Goal: Information Seeking & Learning: Learn about a topic

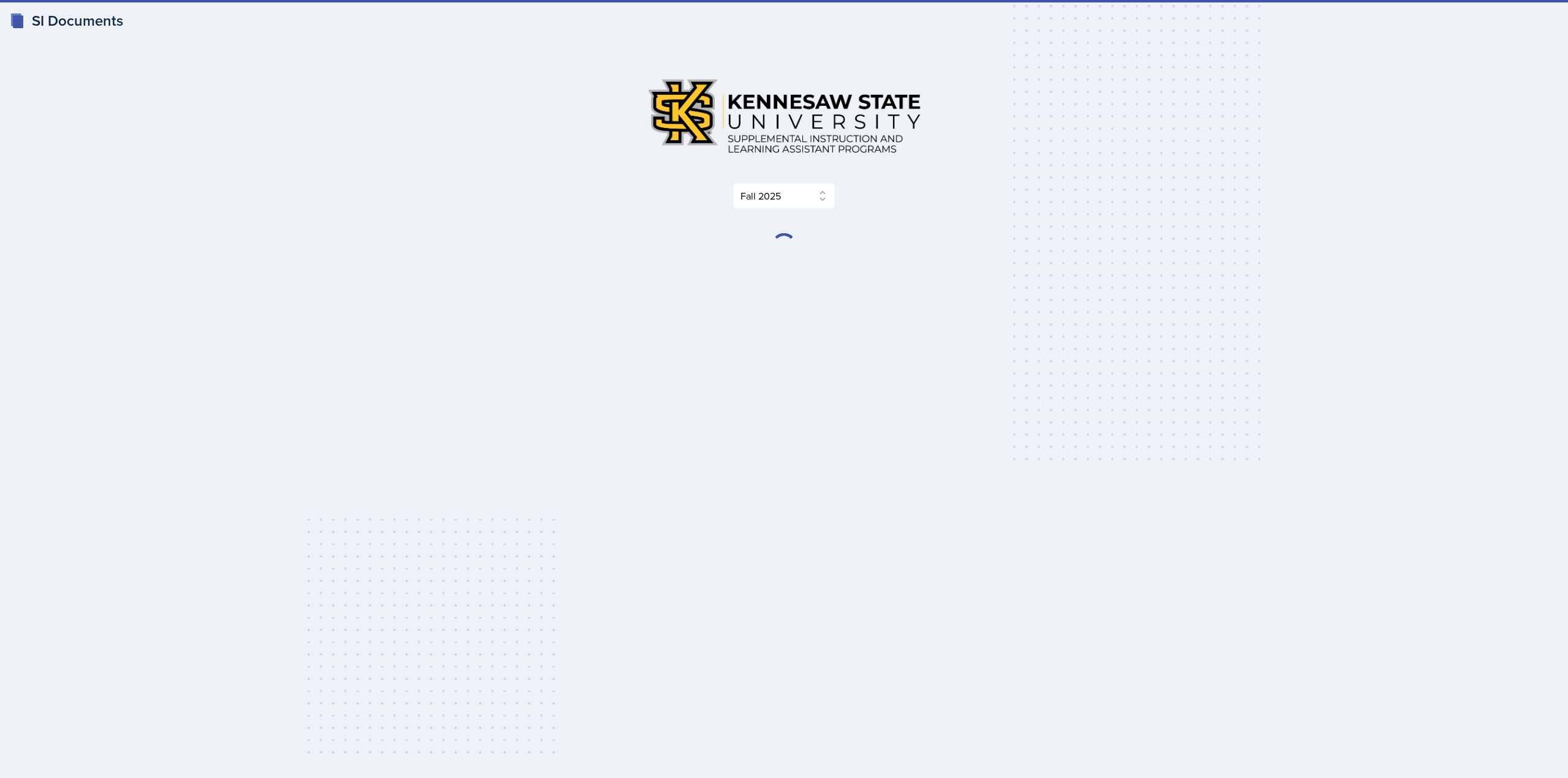
select select "2bed604d-1099-4043-b1bc-2365e8740244"
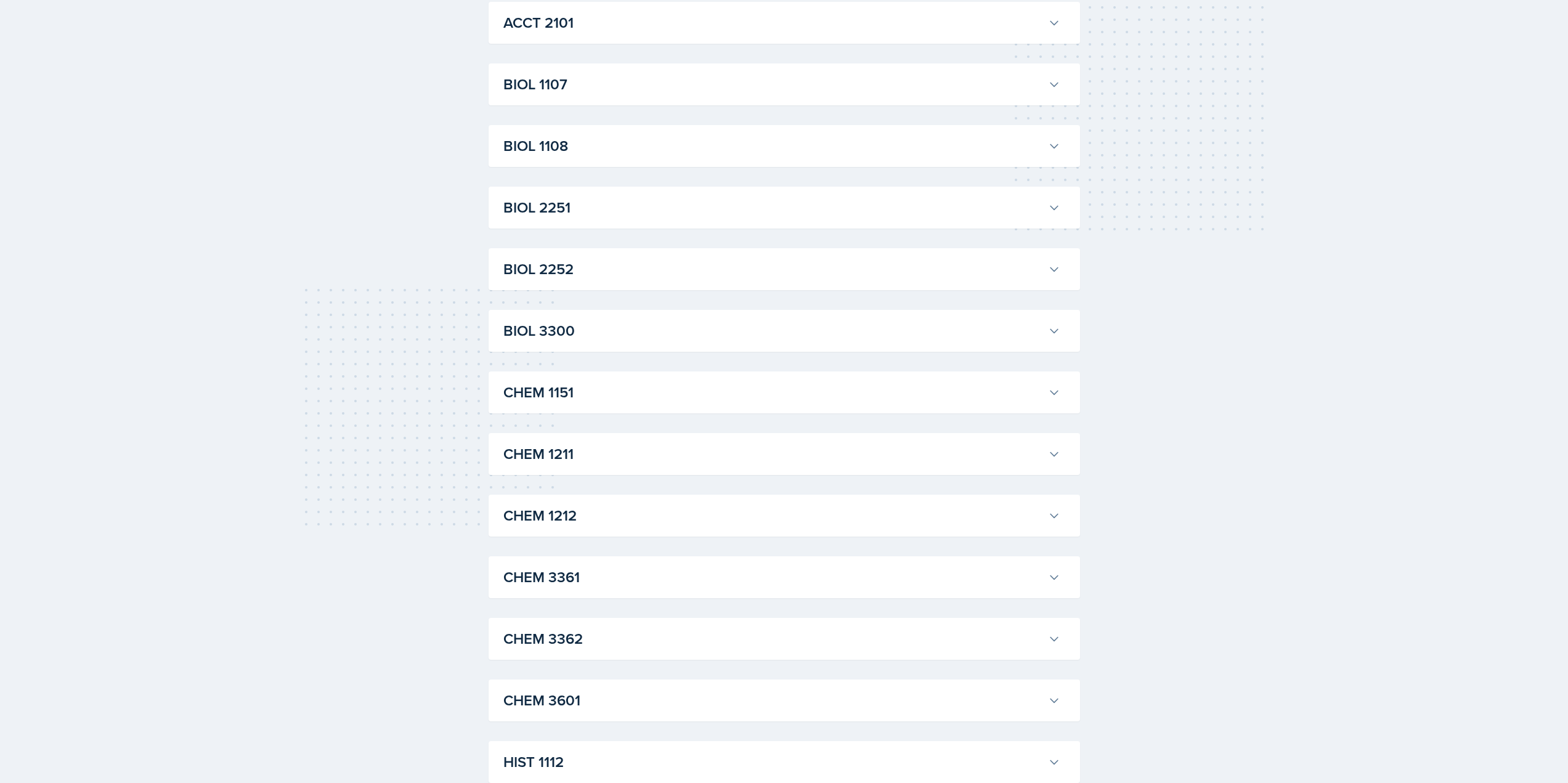
scroll to position [247, 0]
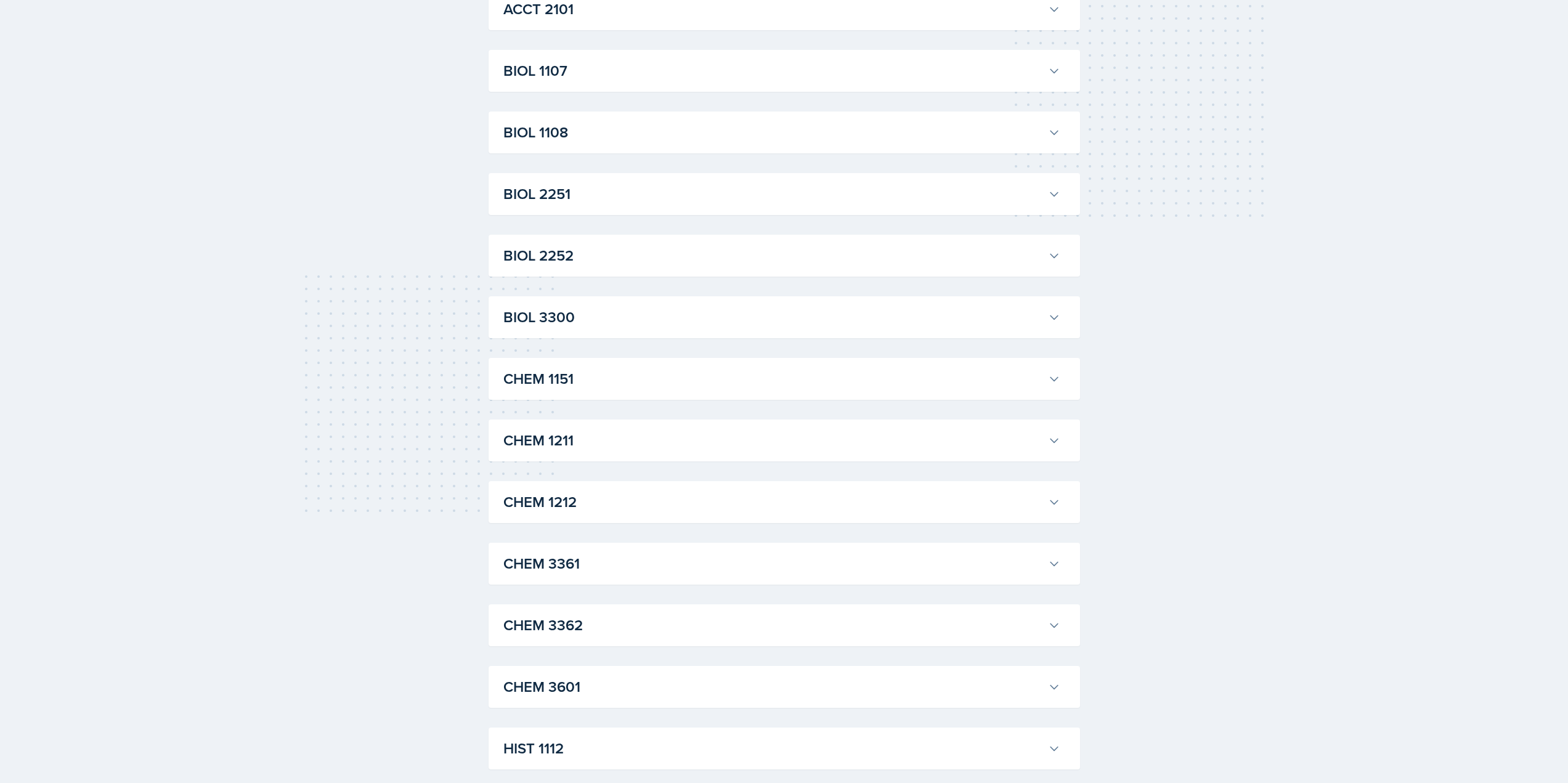
drag, startPoint x: 1040, startPoint y: 437, endPoint x: 1014, endPoint y: 437, distance: 26.0
click at [1040, 437] on h3 "CHEM 1211" at bounding box center [773, 441] width 539 height 22
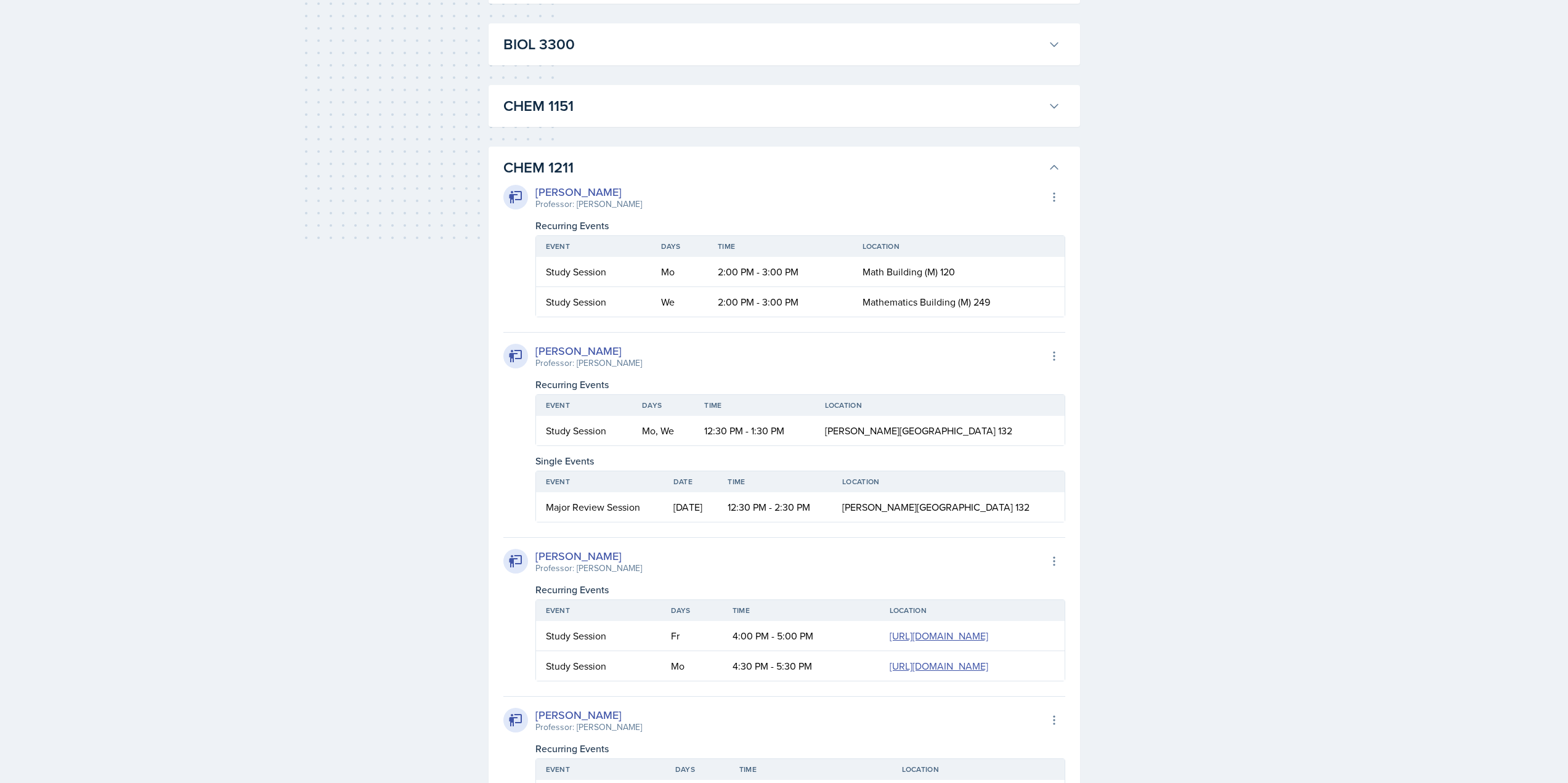
scroll to position [534, 0]
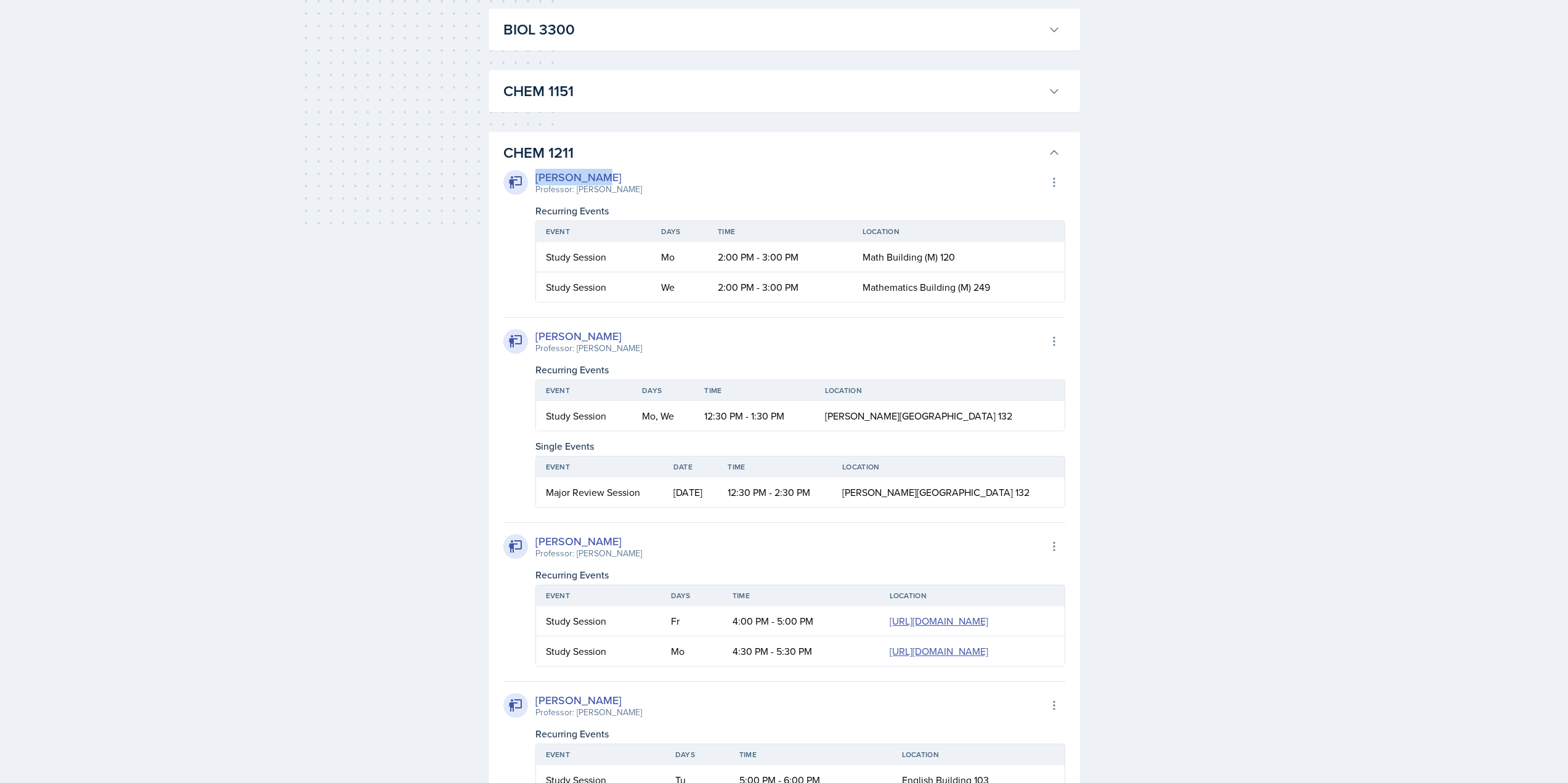
drag, startPoint x: 536, startPoint y: 177, endPoint x: 620, endPoint y: 180, distance: 84.1
click at [620, 180] on div "[PERSON_NAME] Professor: [PERSON_NAME] Export to Google Calendar" at bounding box center [784, 182] width 562 height 27
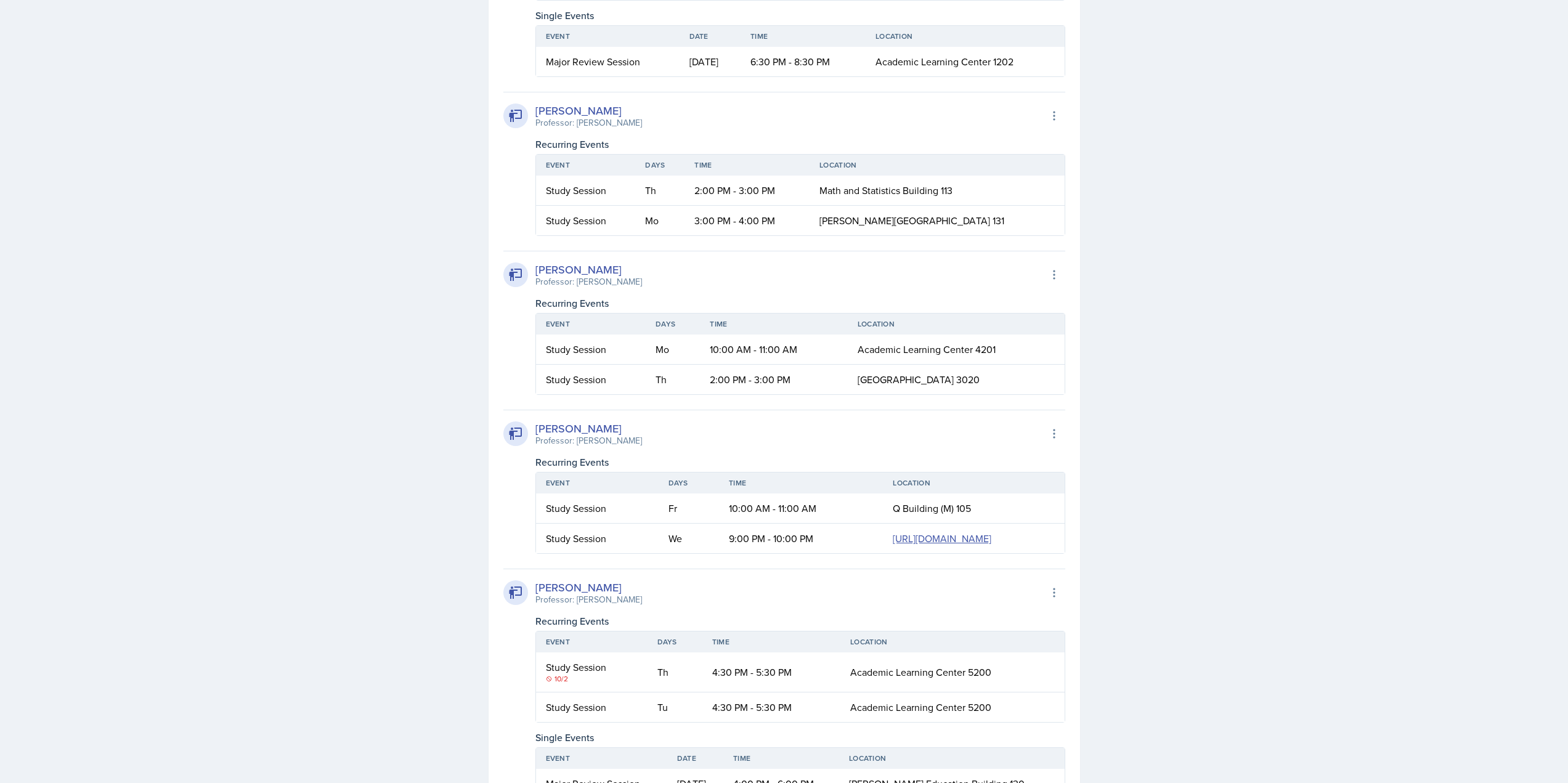
scroll to position [1767, 0]
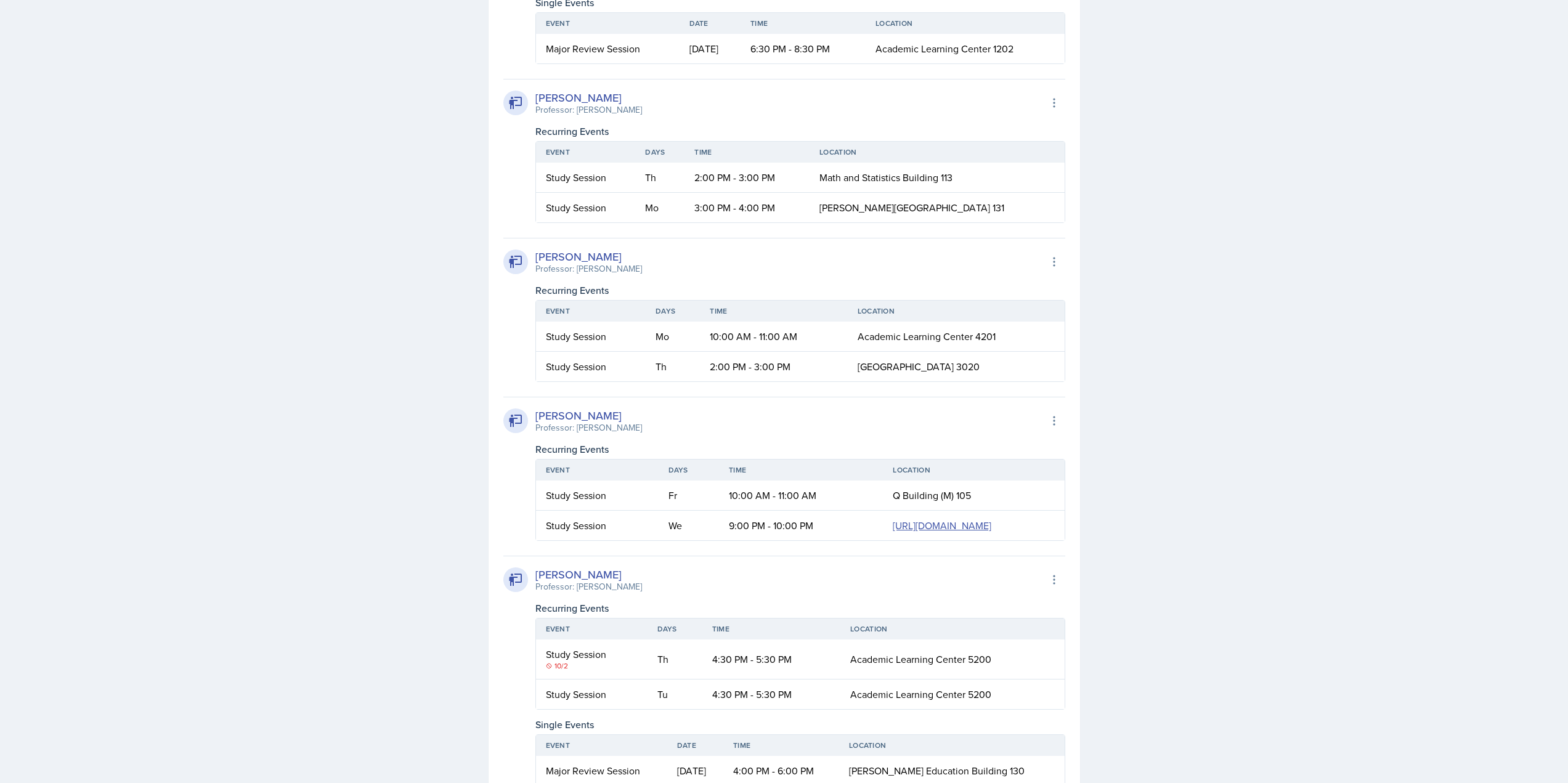
drag, startPoint x: 849, startPoint y: 436, endPoint x: 1025, endPoint y: 477, distance: 180.7
click at [1025, 382] on table "Event Days Time Location Study Session Mo 10:00 AM - 11:00 AM Academic Learning…" at bounding box center [800, 341] width 530 height 82
click at [1015, 382] on td "[GEOGRAPHIC_DATA] 3020" at bounding box center [956, 367] width 217 height 30
drag, startPoint x: 832, startPoint y: 435, endPoint x: 975, endPoint y: 434, distance: 143.0
click at [975, 352] on tr "Study Session Mo 10:00 AM - 11:00 AM [GEOGRAPHIC_DATA] 4201" at bounding box center [800, 337] width 528 height 30
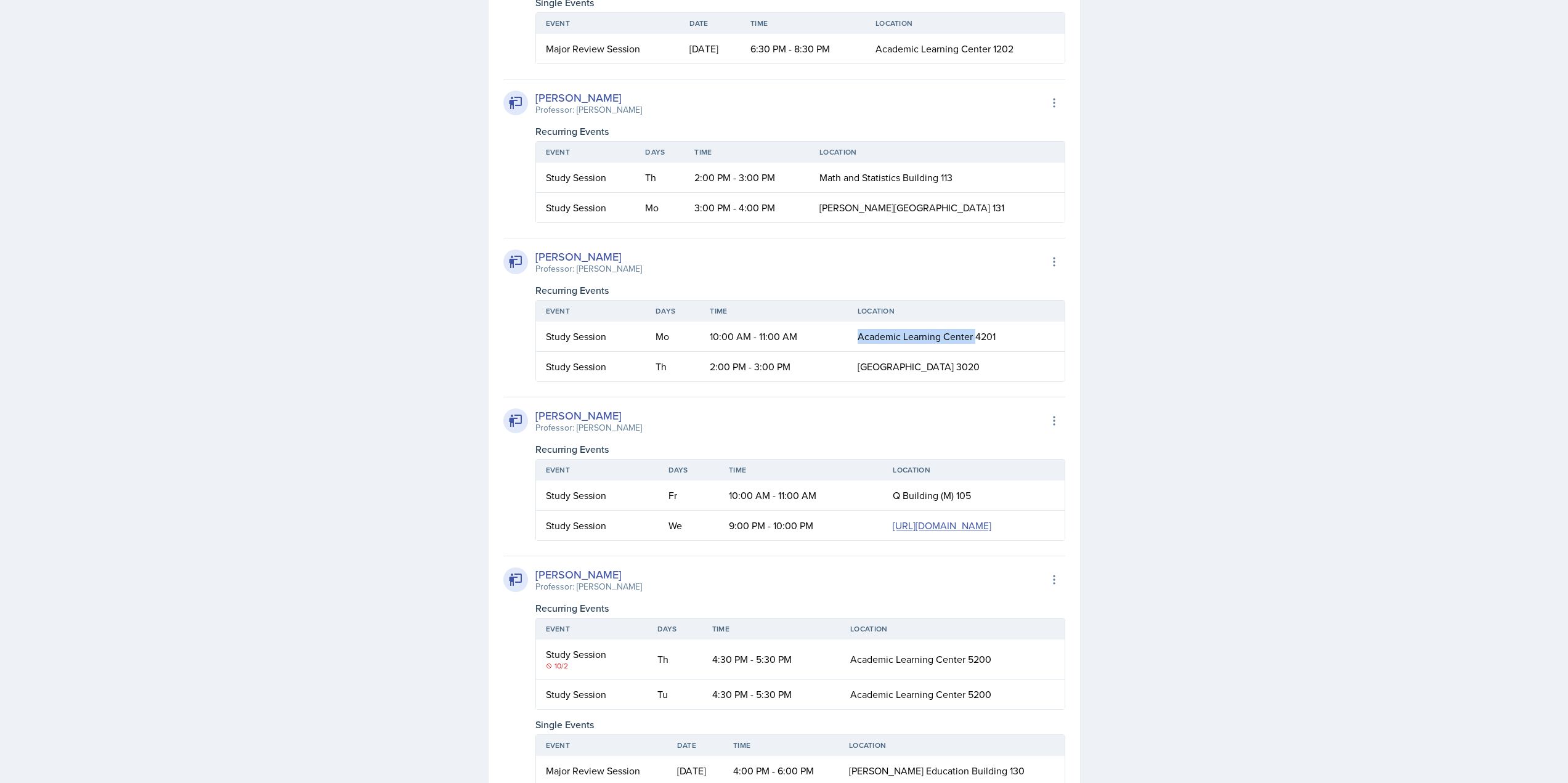
drag, startPoint x: 876, startPoint y: 467, endPoint x: 962, endPoint y: 462, distance: 86.1
click at [962, 382] on td "[GEOGRAPHIC_DATA] 3020" at bounding box center [956, 367] width 217 height 30
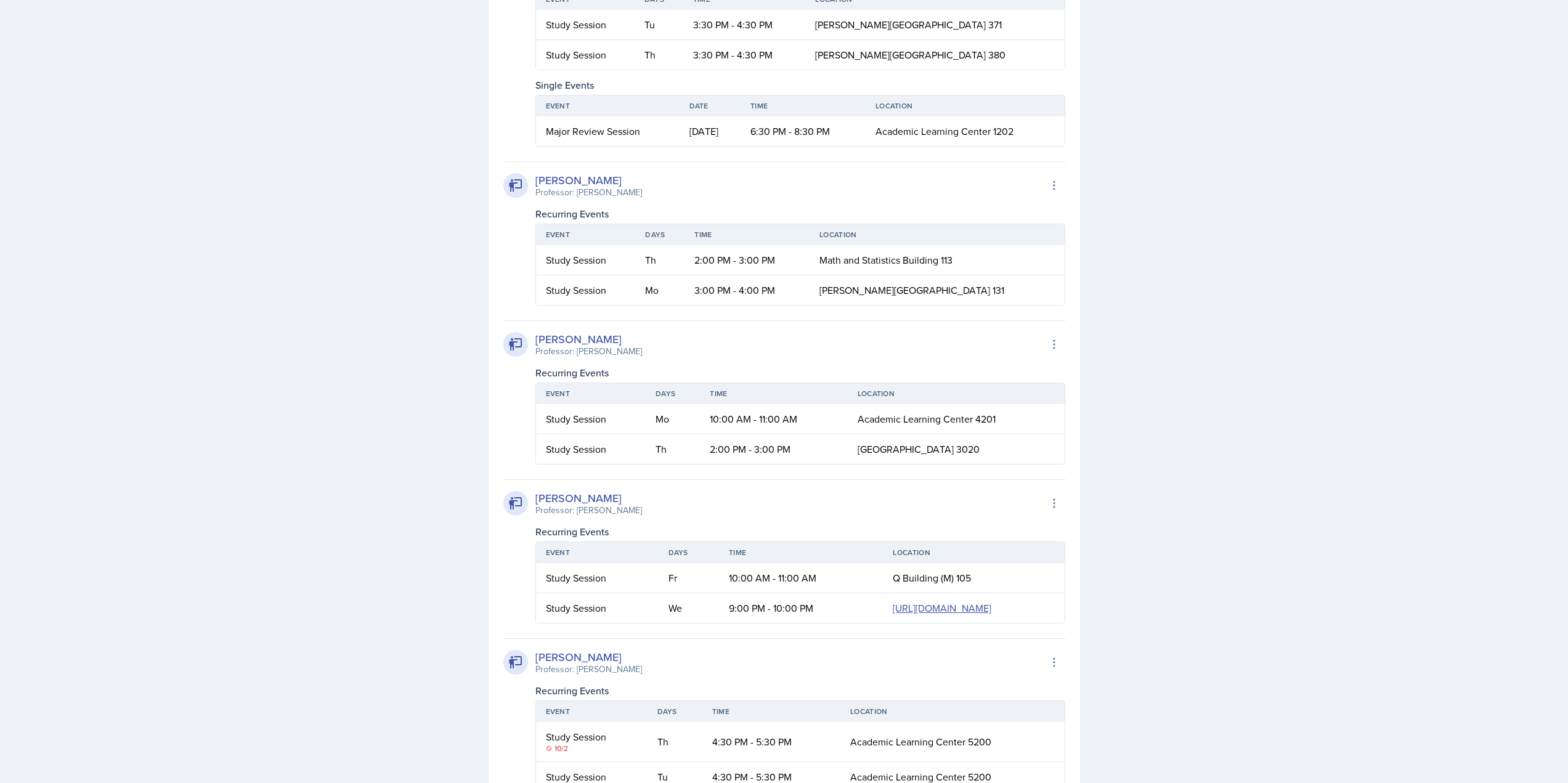
scroll to position [0, 0]
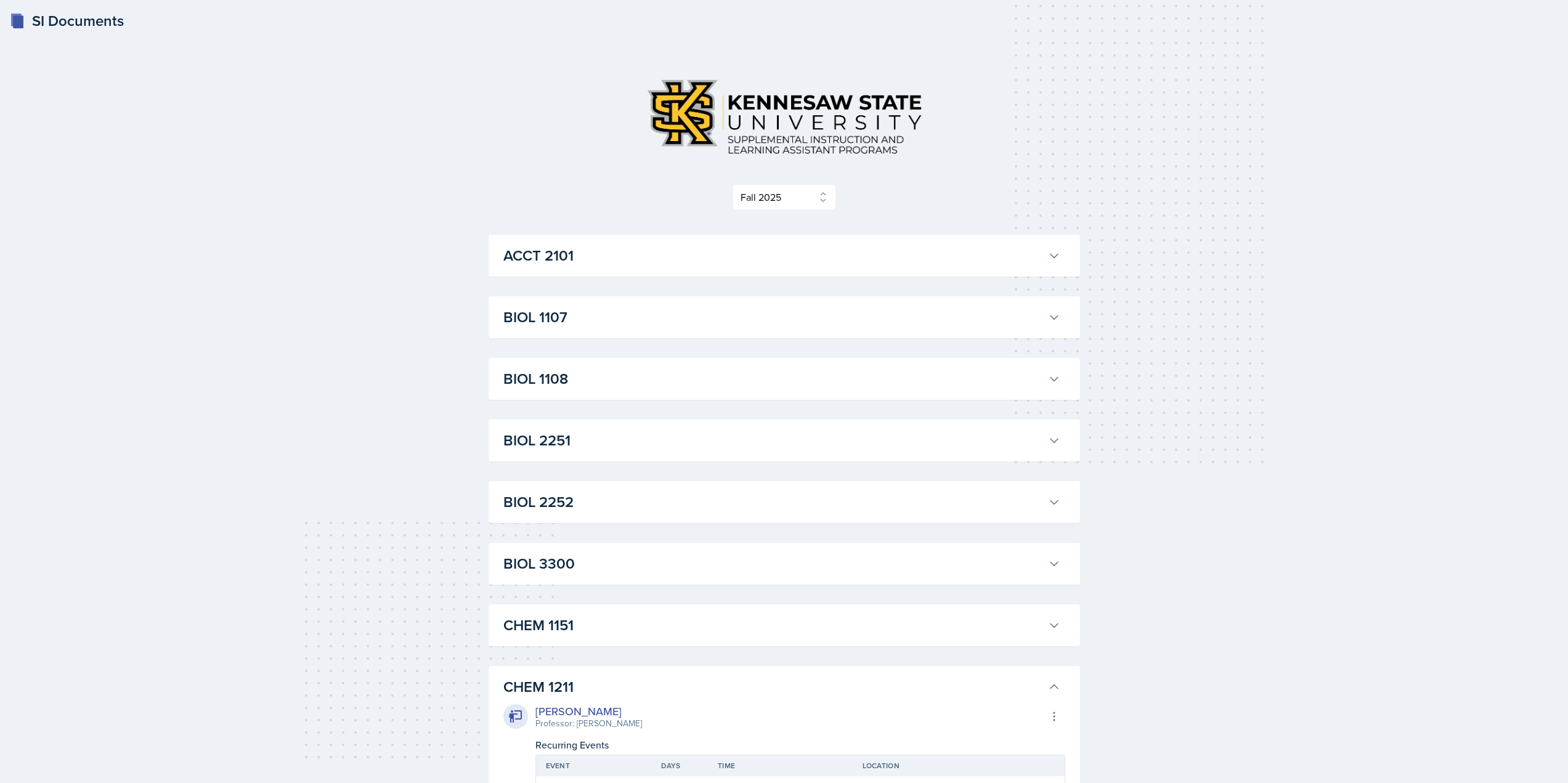
drag, startPoint x: 377, startPoint y: 424, endPoint x: 351, endPoint y: 198, distance: 227.5
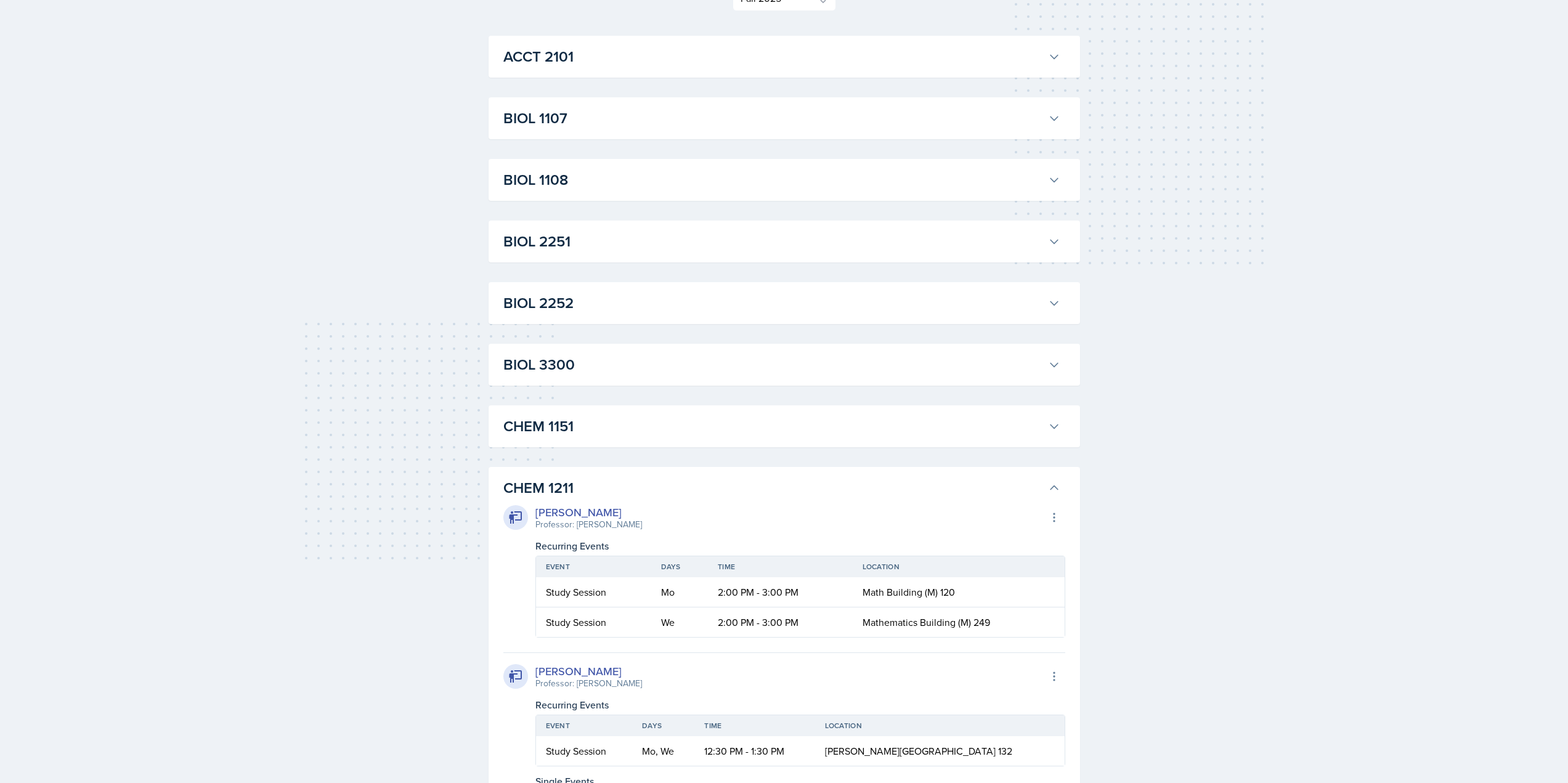
scroll to position [205, 0]
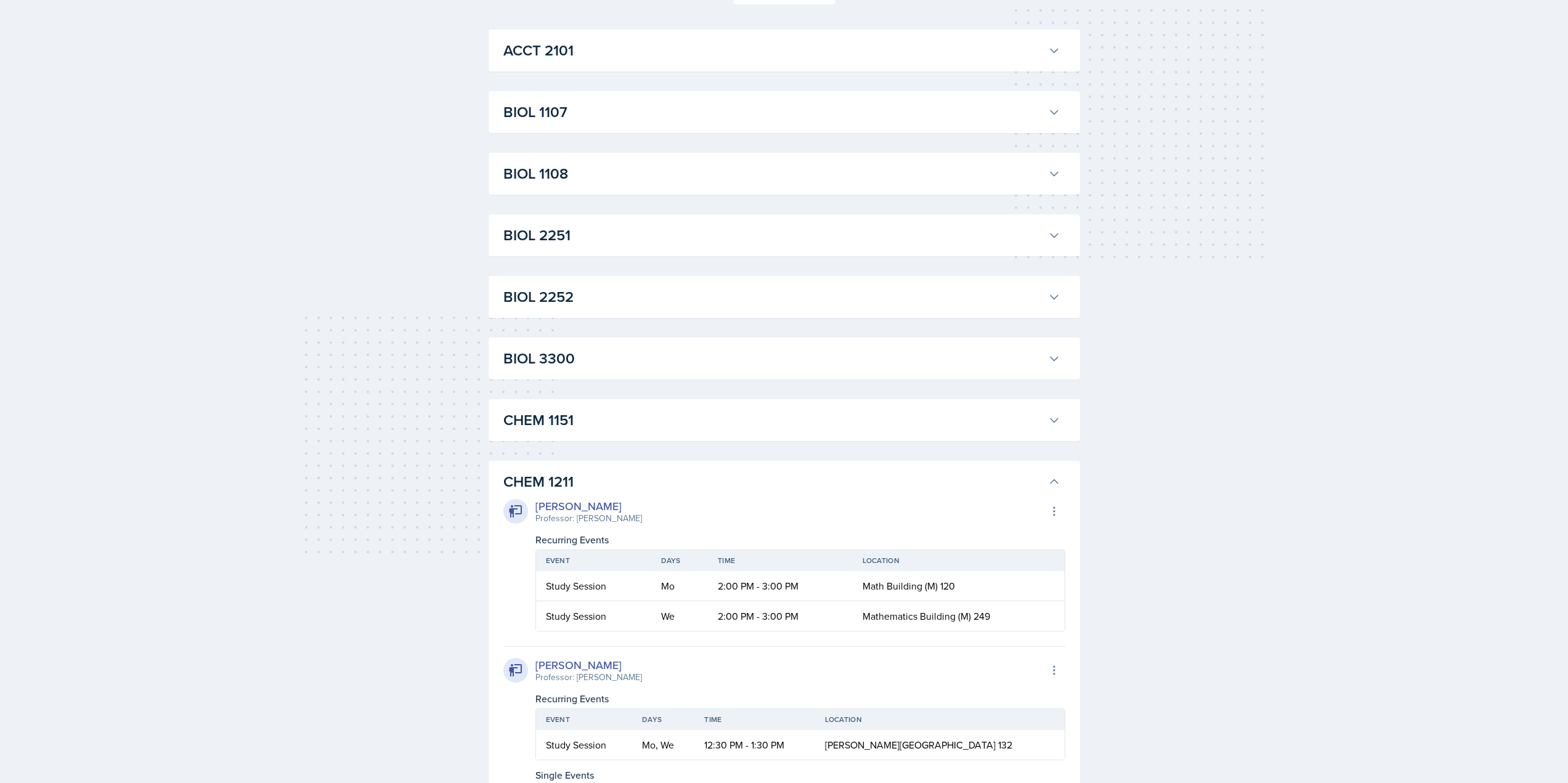
click at [1054, 480] on icon at bounding box center [1054, 481] width 7 height 4
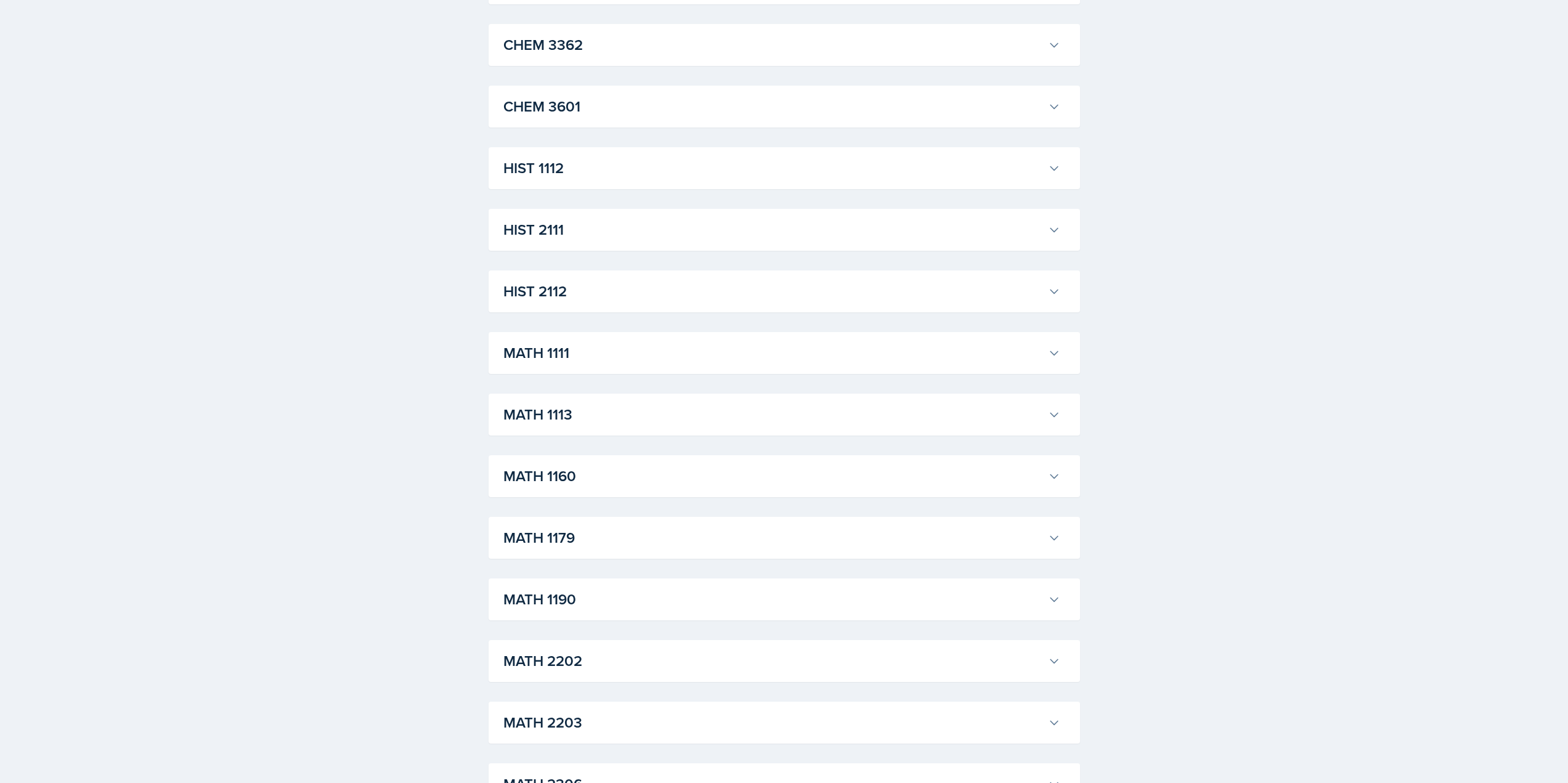
scroll to position [863, 0]
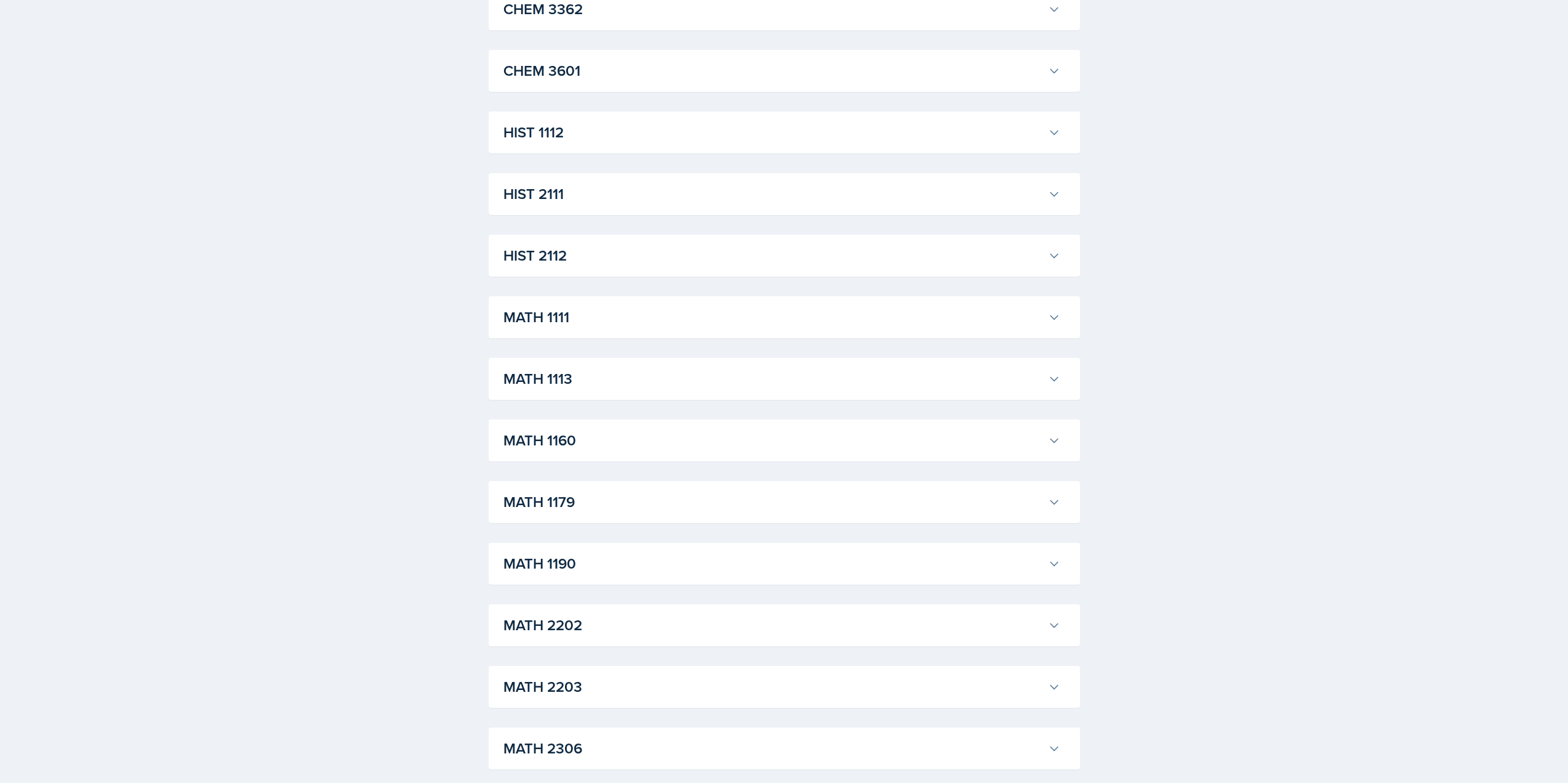
click at [1052, 568] on icon at bounding box center [1054, 564] width 13 height 13
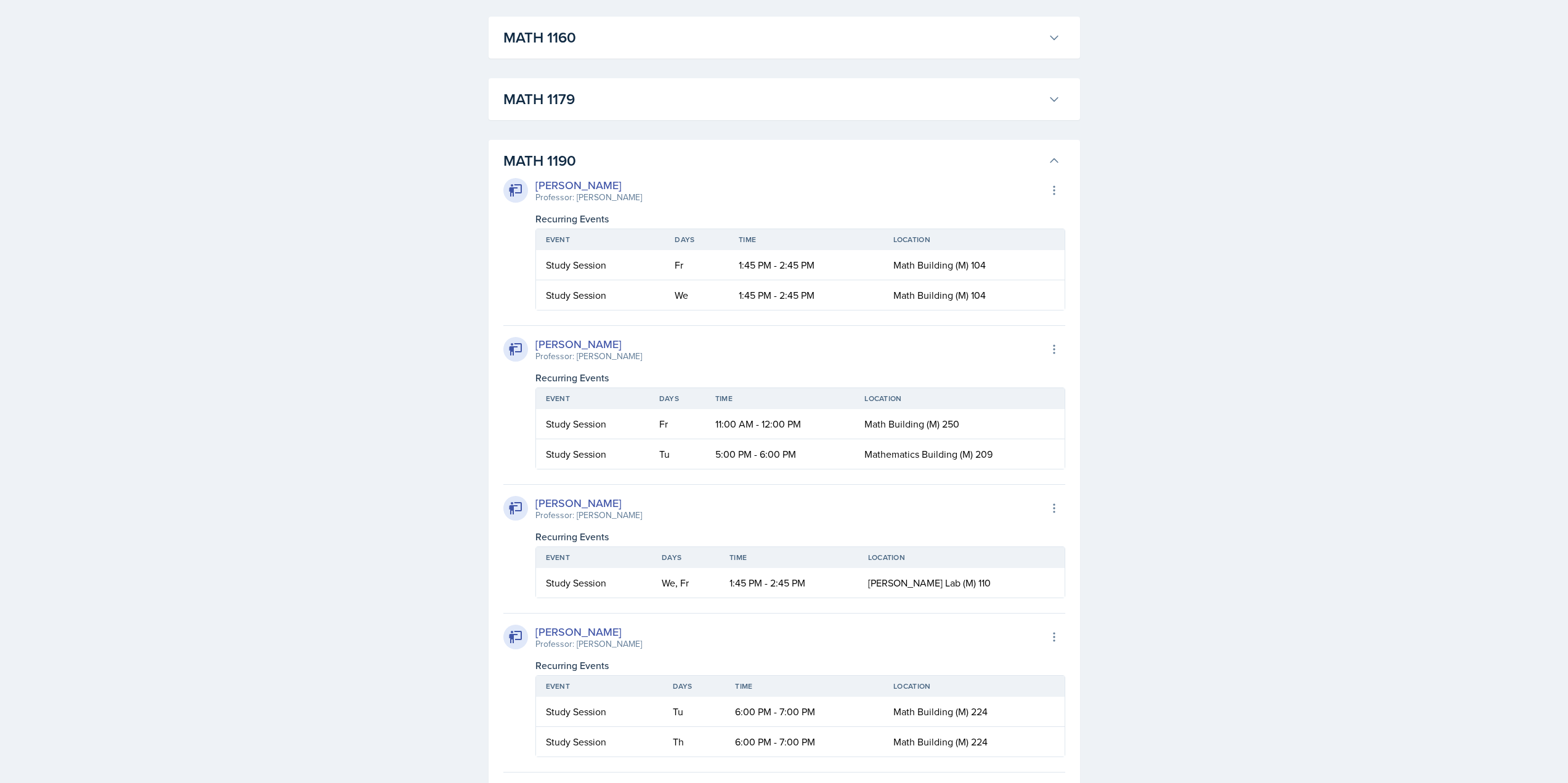
scroll to position [0, 0]
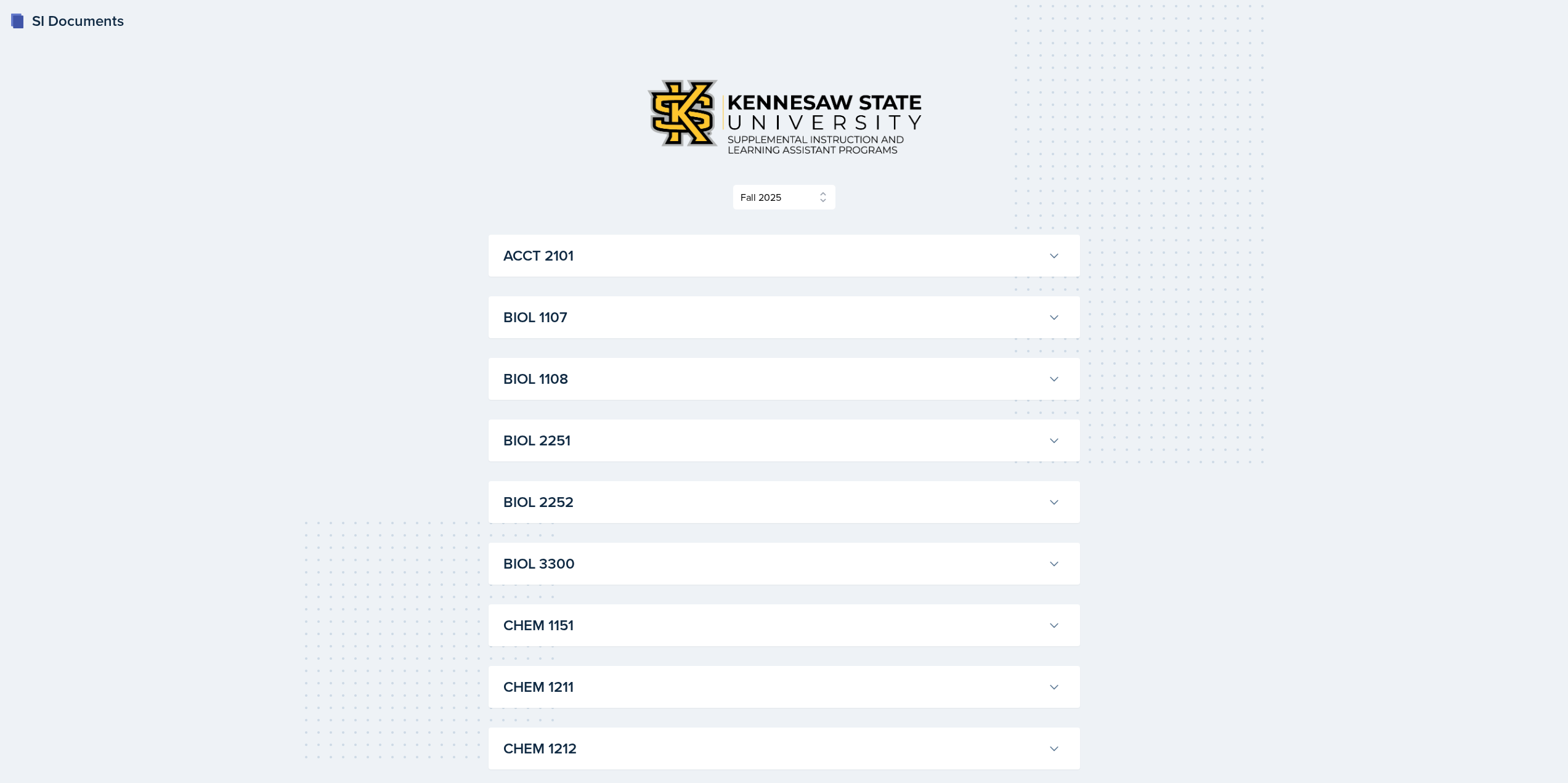
drag, startPoint x: 424, startPoint y: 600, endPoint x: 359, endPoint y: 152, distance: 452.7
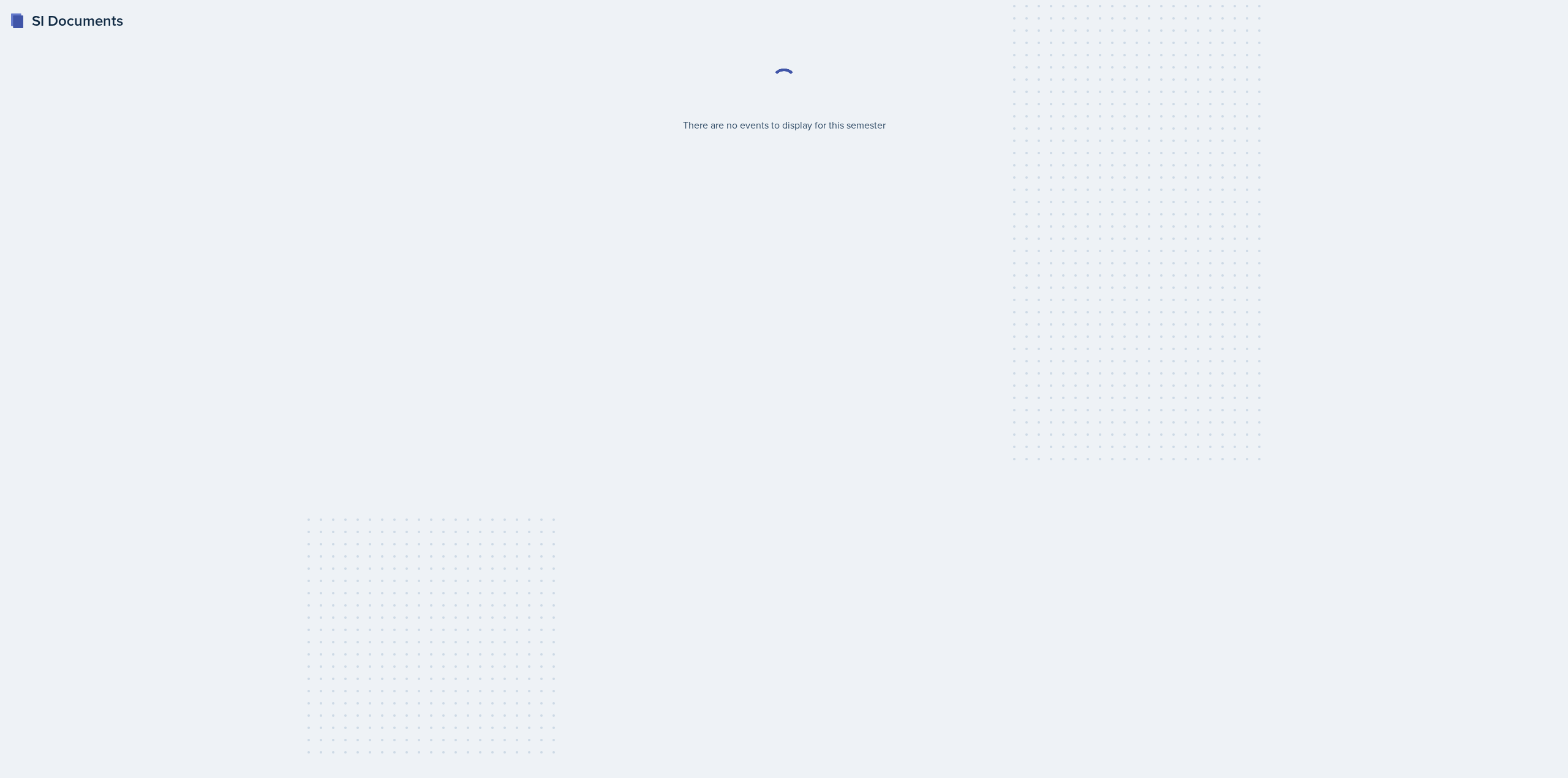
select select "2bed604d-1099-4043-b1bc-2365e8740244"
